Goal: Task Accomplishment & Management: Use online tool/utility

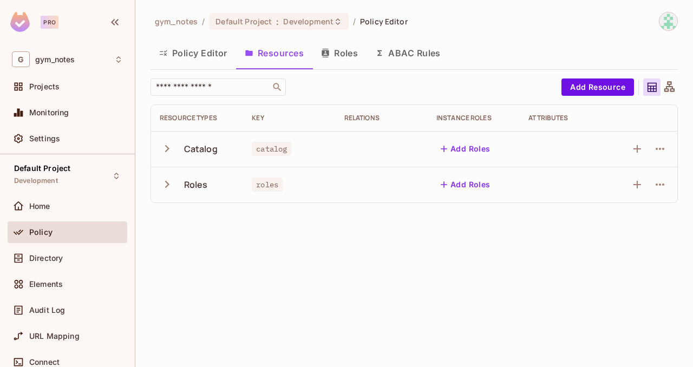
click at [166, 153] on icon "button" at bounding box center [167, 148] width 15 height 15
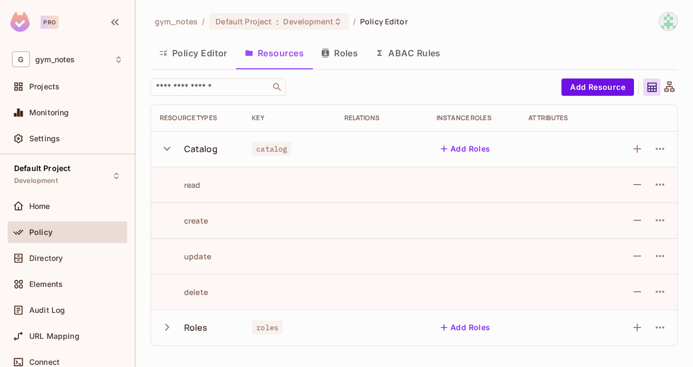
click at [166, 153] on icon "button" at bounding box center [167, 148] width 15 height 15
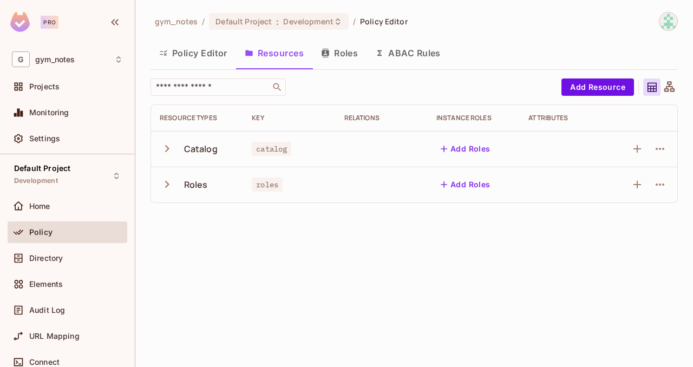
click at [196, 51] on button "Policy Editor" at bounding box center [194, 53] width 86 height 27
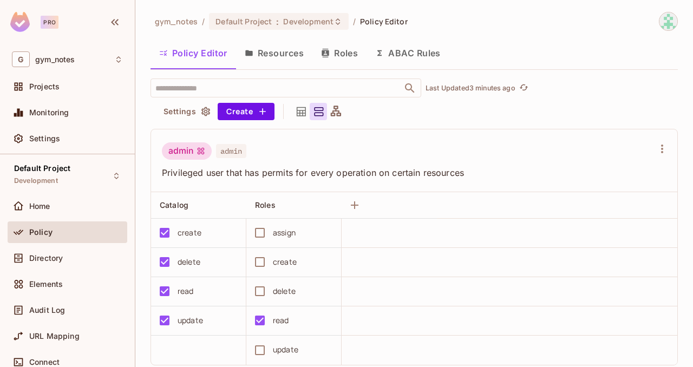
click at [282, 56] on button "Resources" at bounding box center [274, 53] width 76 height 27
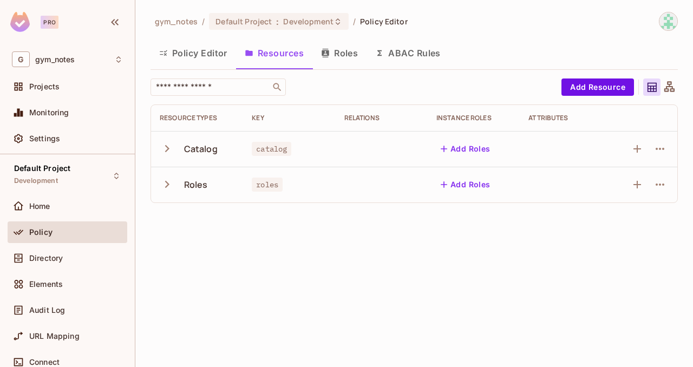
click at [162, 148] on icon "button" at bounding box center [167, 148] width 15 height 15
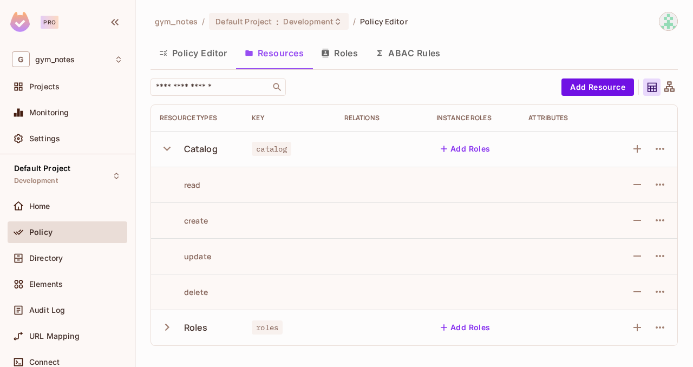
click at [162, 148] on icon "button" at bounding box center [167, 148] width 15 height 15
